Goal: Task Accomplishment & Management: Complete application form

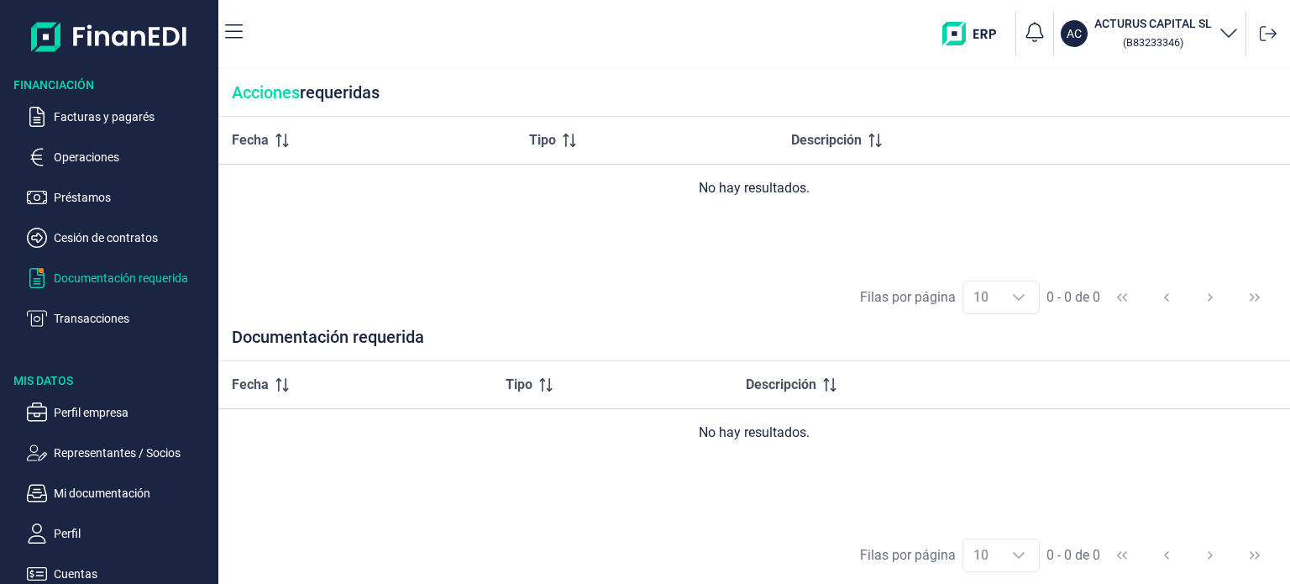
click at [126, 276] on p "Documentación requerida" at bounding box center [133, 278] width 158 height 20
click at [139, 489] on p "Mi documentación" at bounding box center [133, 493] width 158 height 20
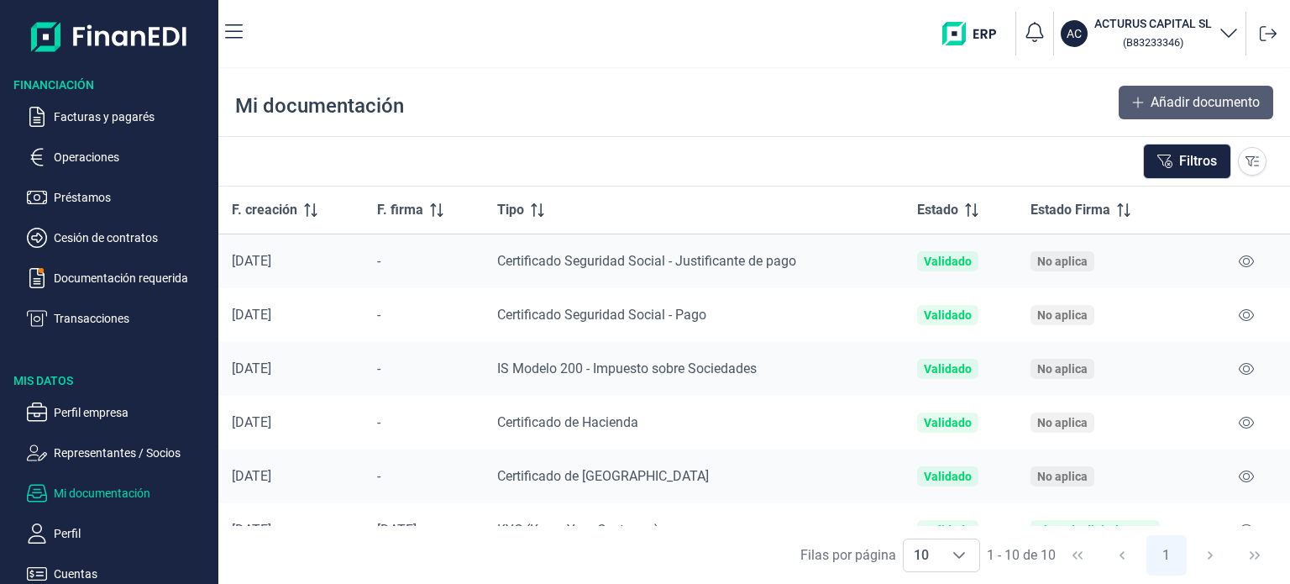
click at [1219, 96] on span "Añadir documento" at bounding box center [1205, 102] width 109 height 20
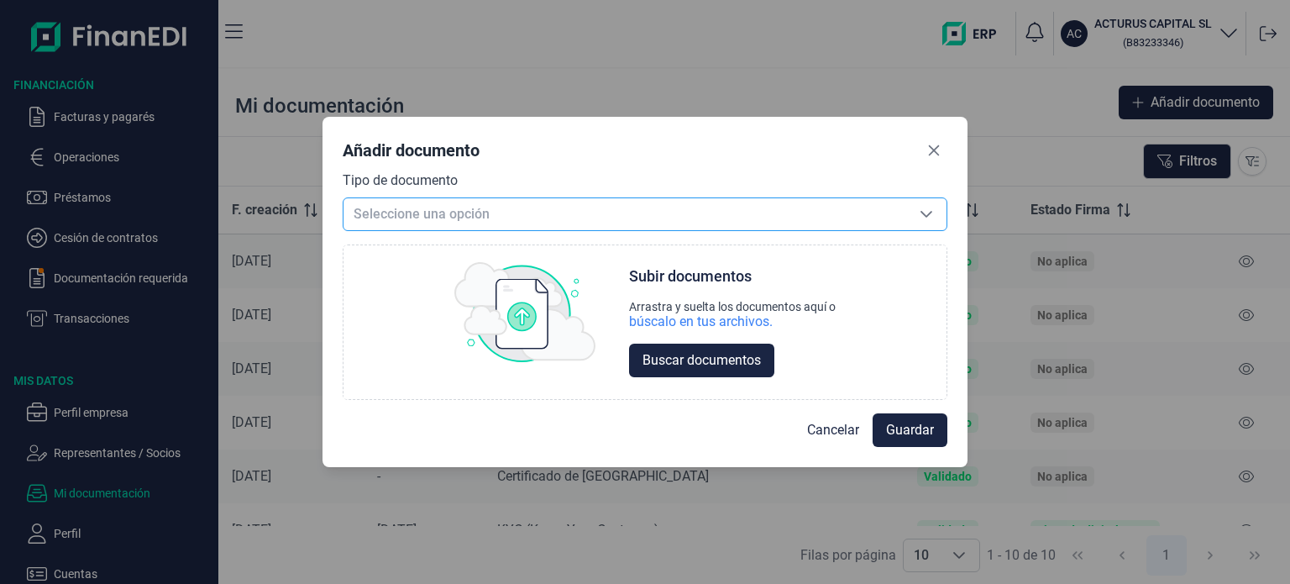
click at [780, 215] on span "Seleccione una opción" at bounding box center [625, 214] width 563 height 32
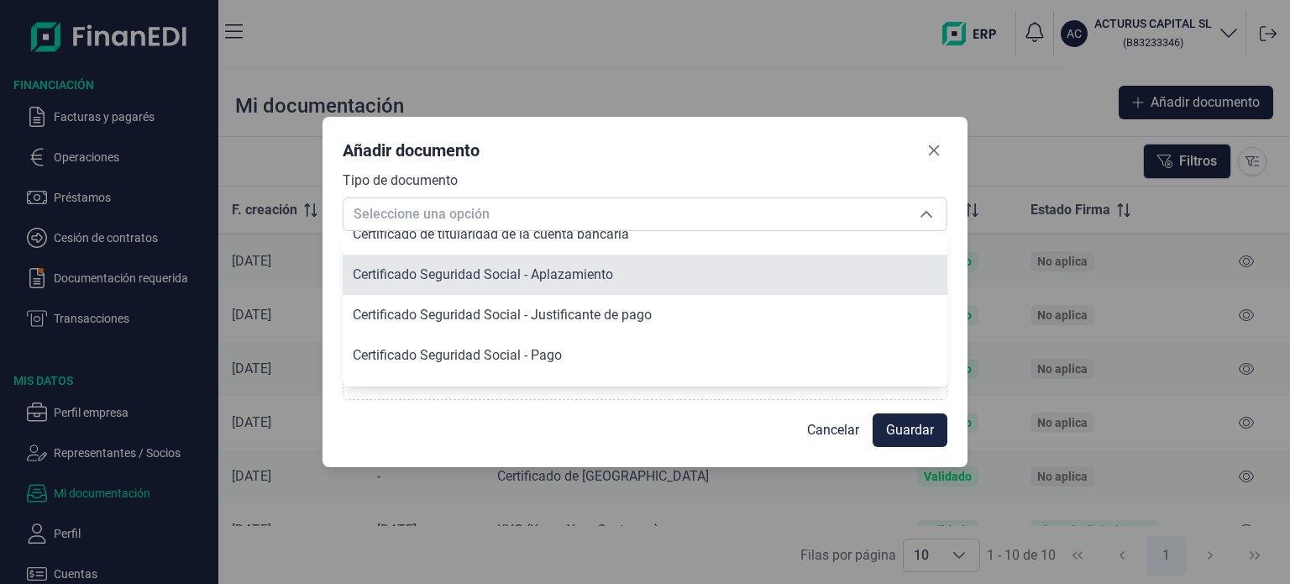
scroll to position [420, 0]
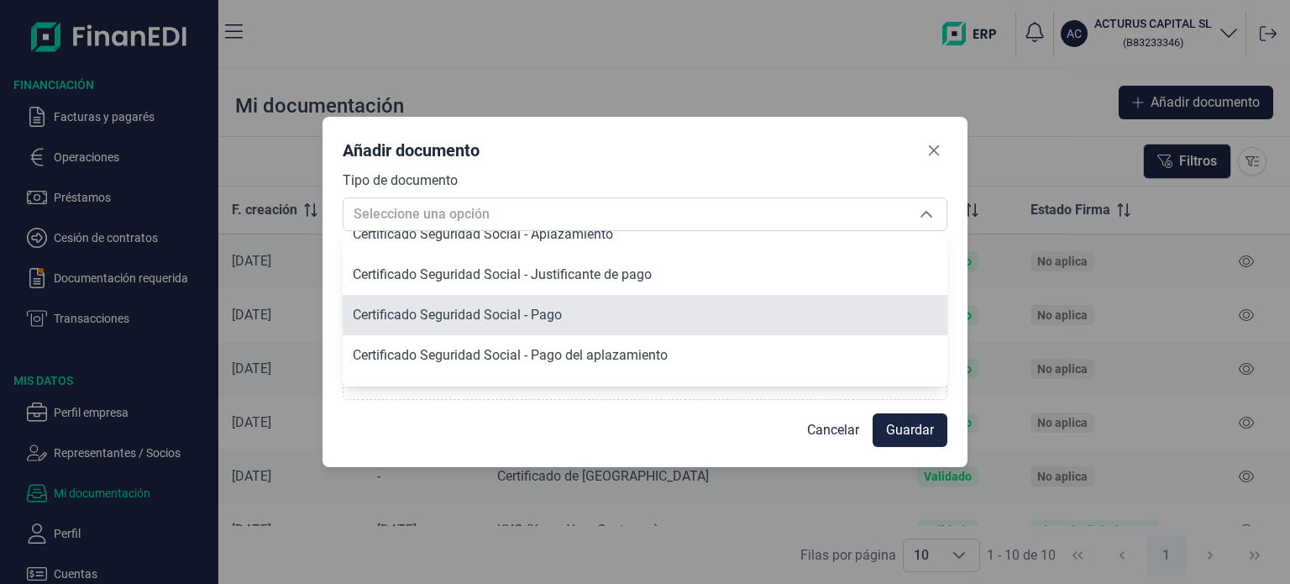
click at [608, 312] on li "Certificado Seguridad Social - Pago" at bounding box center [645, 315] width 605 height 40
type input "Certificado Seguridad Social - Pago"
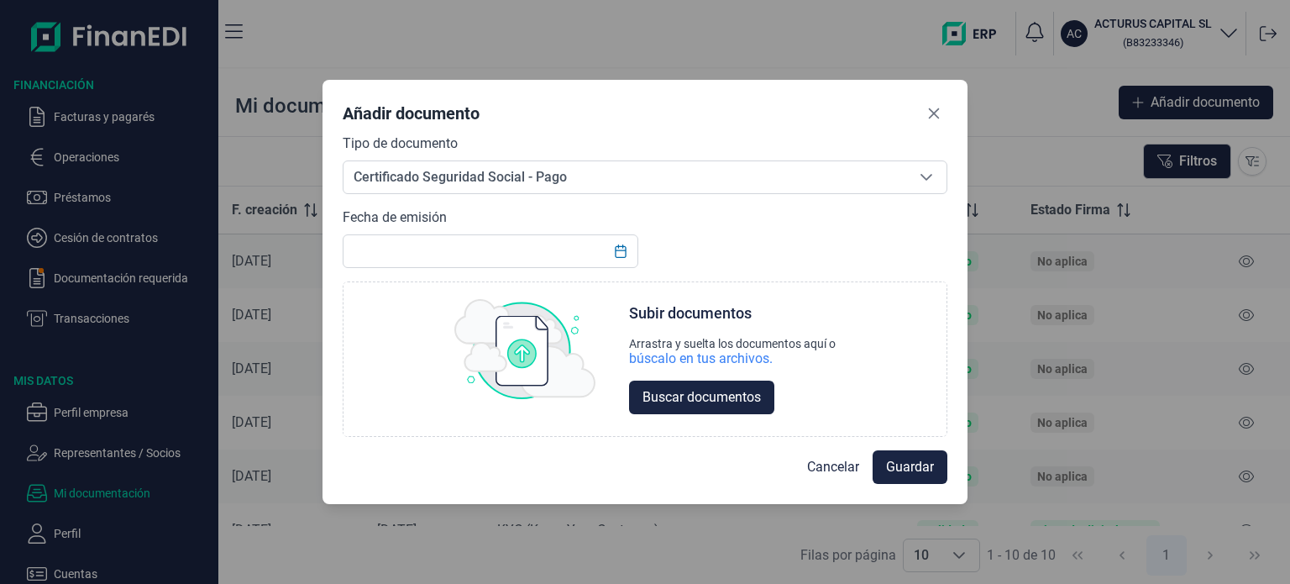
click at [598, 121] on div "Añadir documento" at bounding box center [645, 117] width 605 height 34
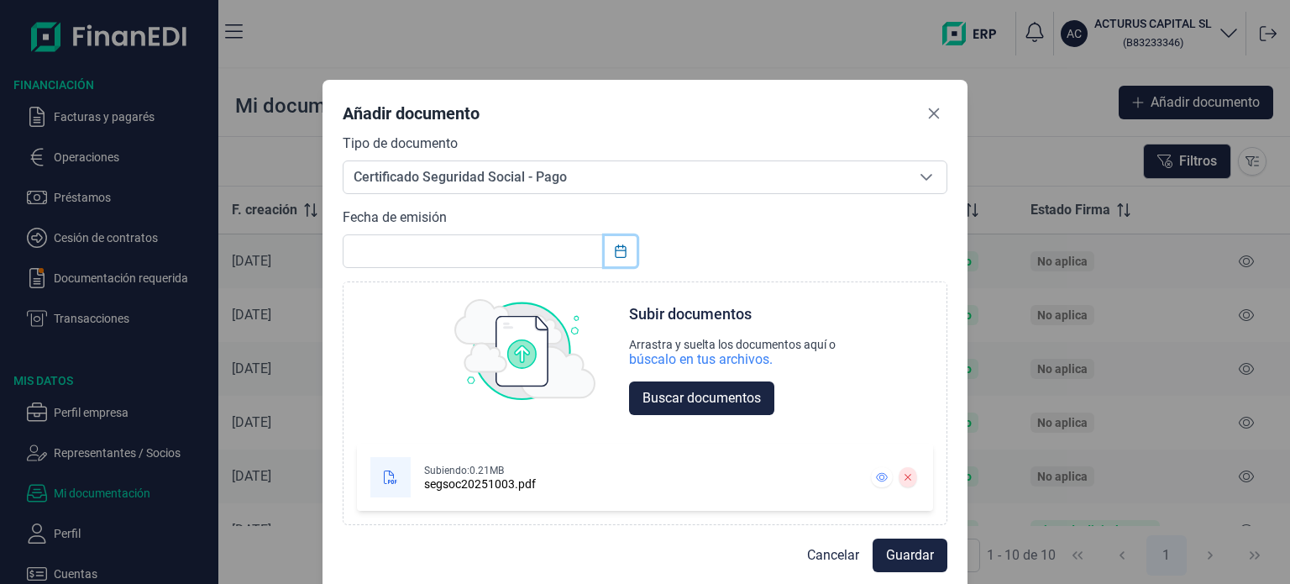
click at [616, 251] on icon "Choose Date" at bounding box center [620, 250] width 11 height 13
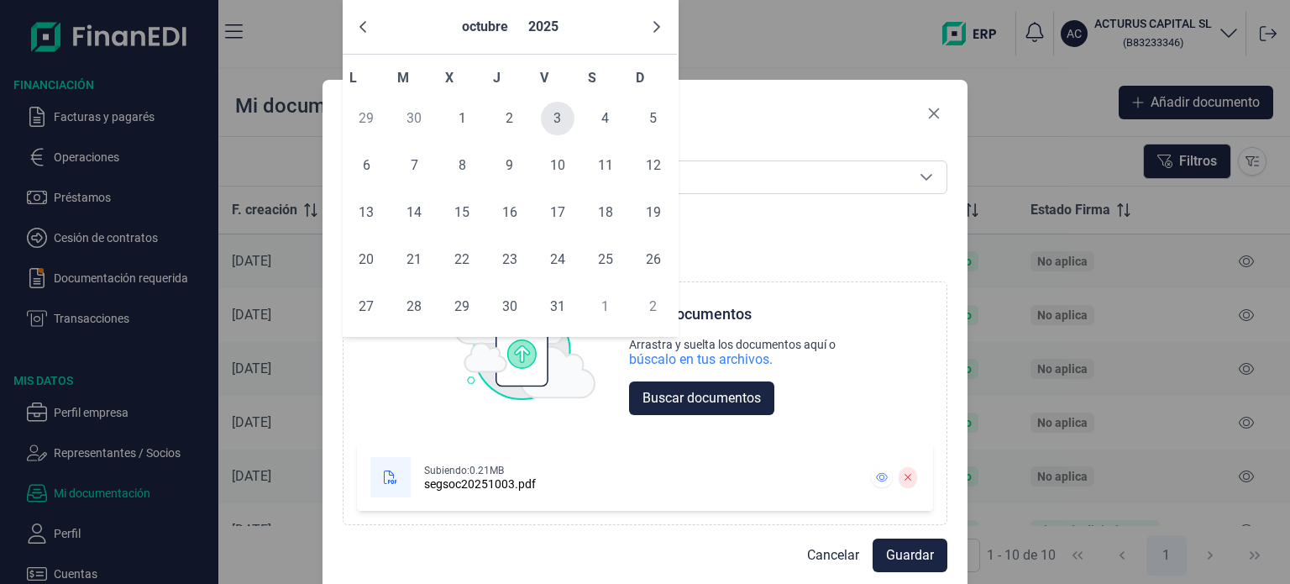
click at [551, 122] on span "3" at bounding box center [558, 119] width 34 height 34
type input "[DATE]"
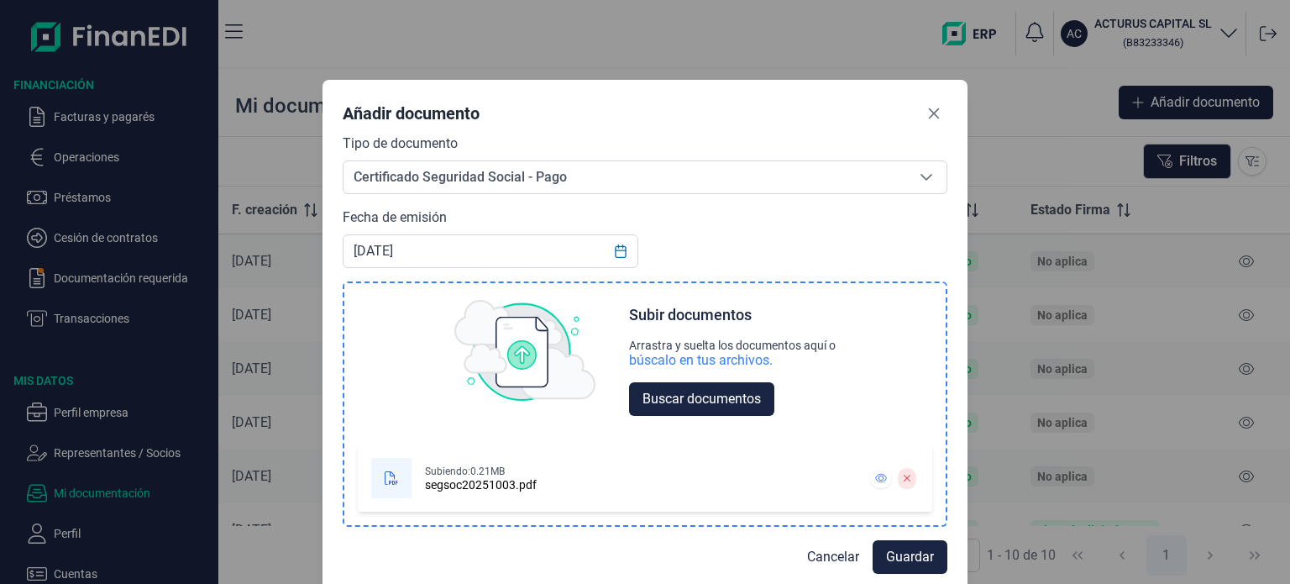
drag, startPoint x: 894, startPoint y: 558, endPoint x: 885, endPoint y: 518, distance: 41.2
click at [894, 558] on span "Guardar" at bounding box center [910, 557] width 48 height 20
